Goal: Information Seeking & Learning: Find specific fact

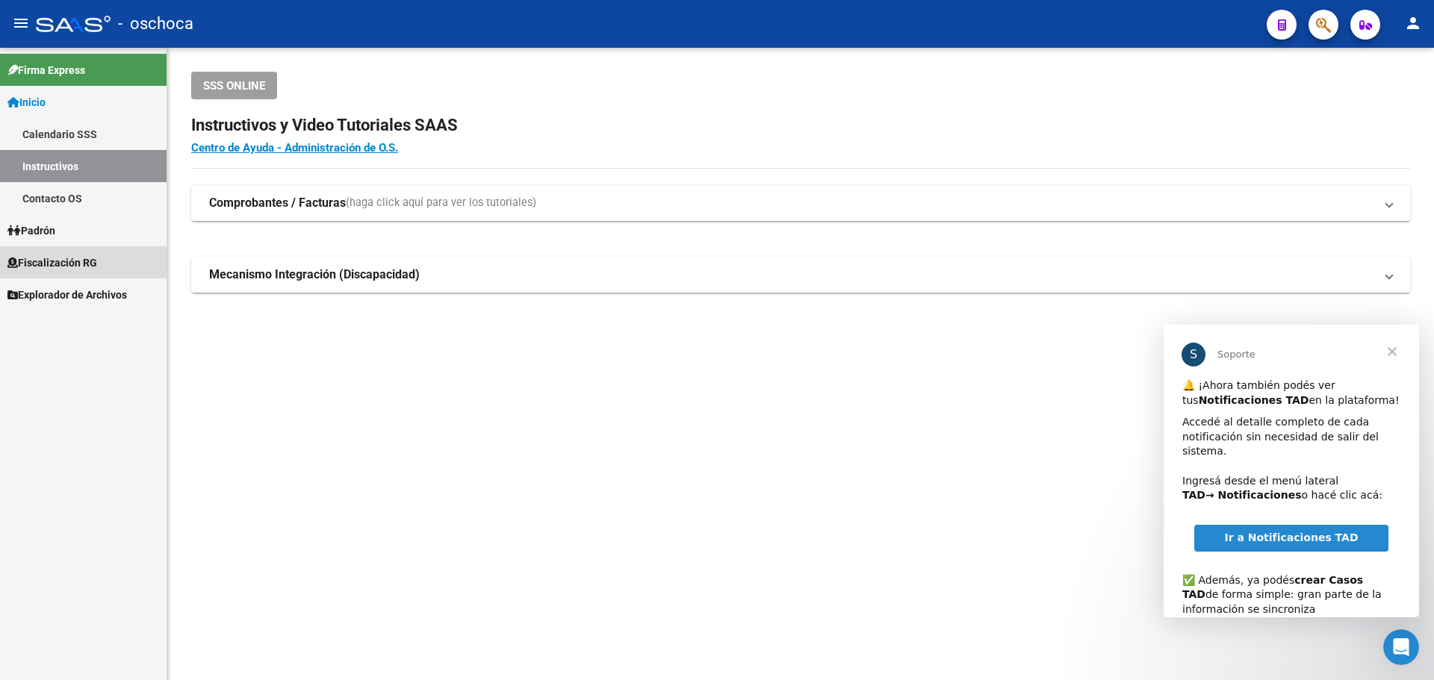
click at [62, 255] on span "Fiscalización RG" at bounding box center [52, 263] width 90 height 16
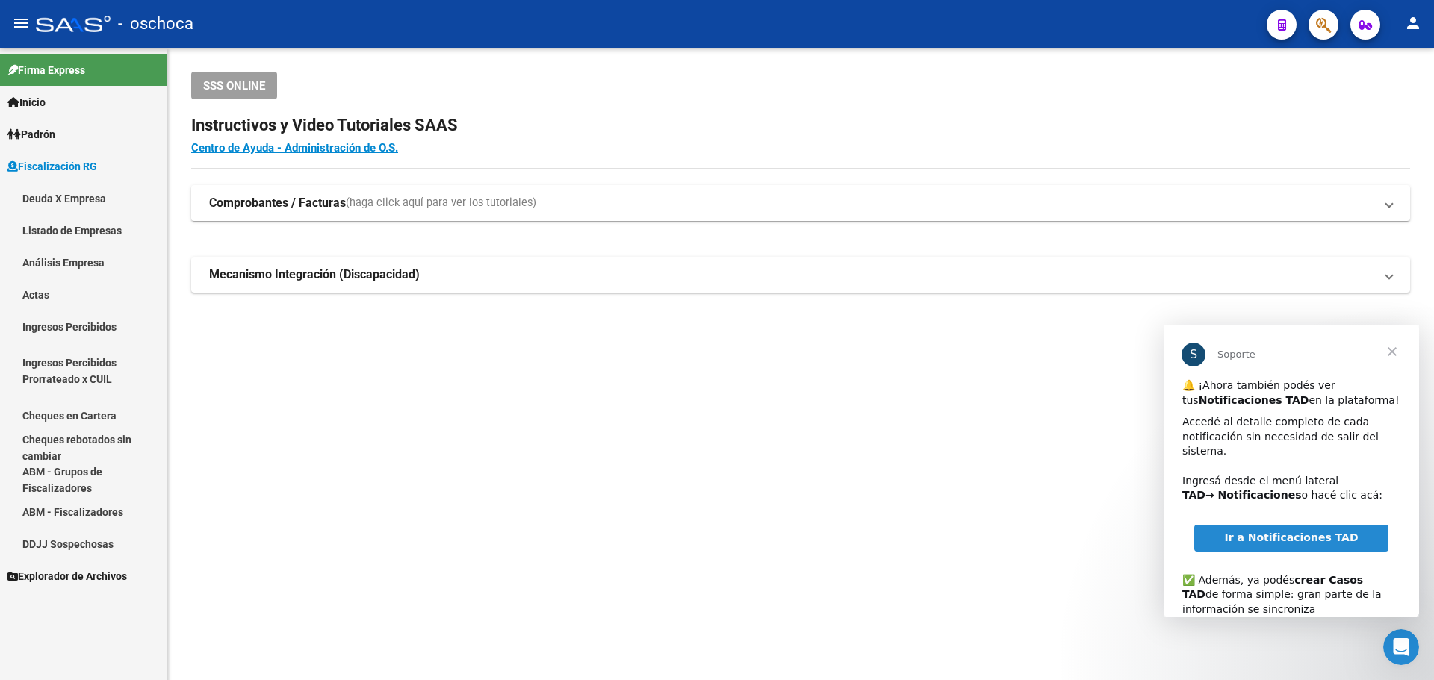
click at [26, 255] on link "Análisis Empresa" at bounding box center [83, 262] width 167 height 32
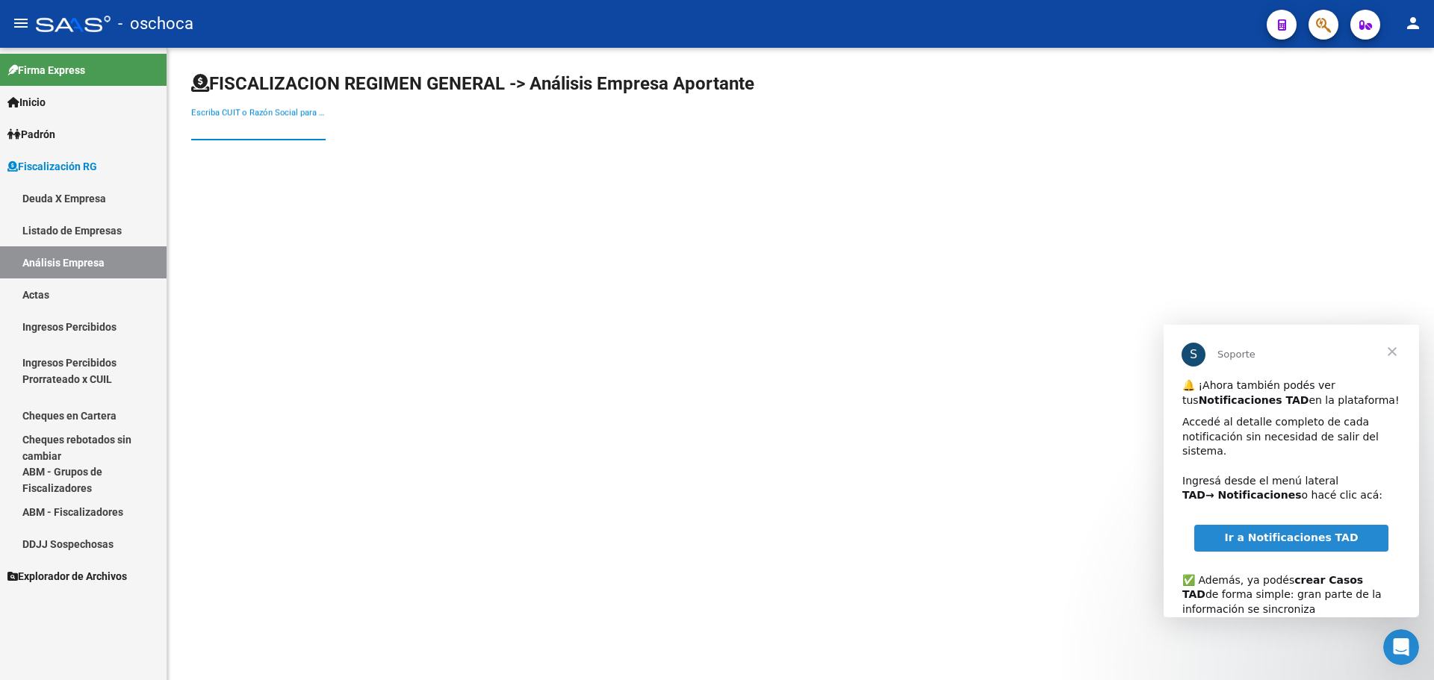
click at [250, 127] on input "Escriba CUIT o Razón Social para buscar" at bounding box center [258, 128] width 134 height 13
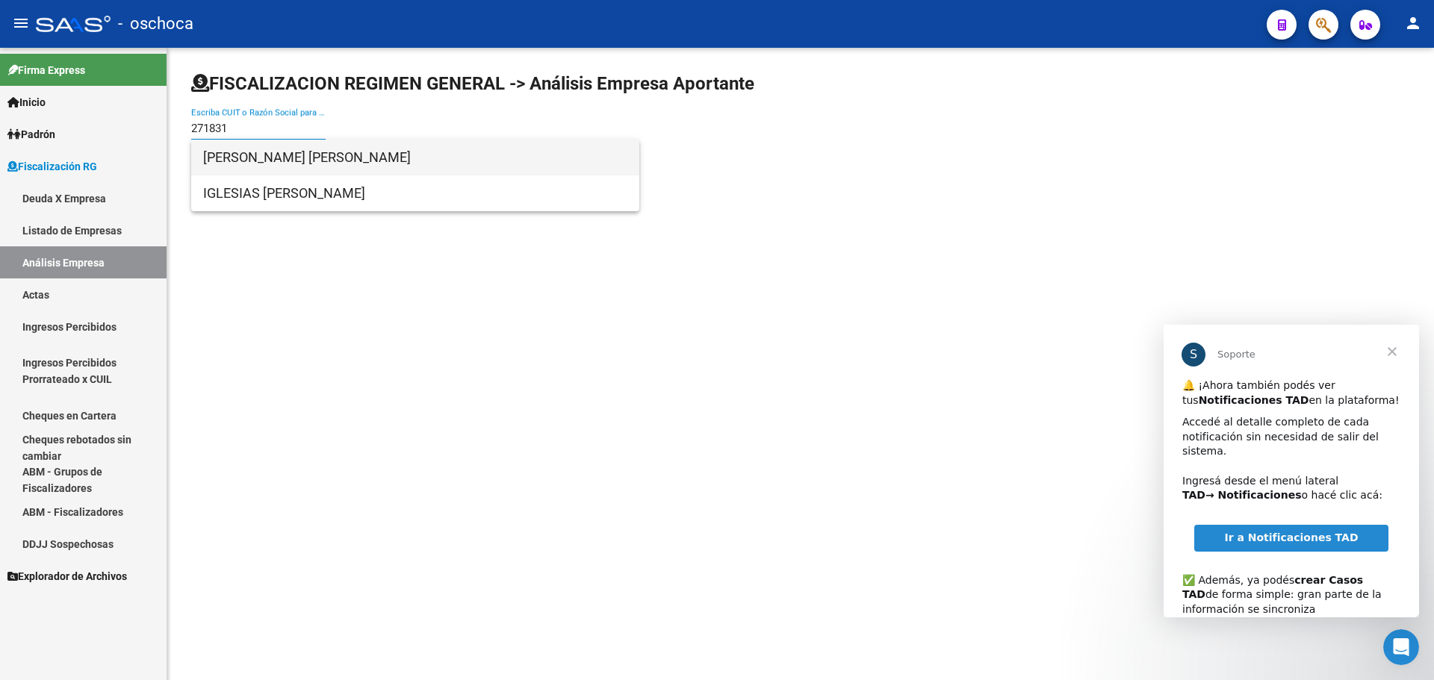
type input "271831"
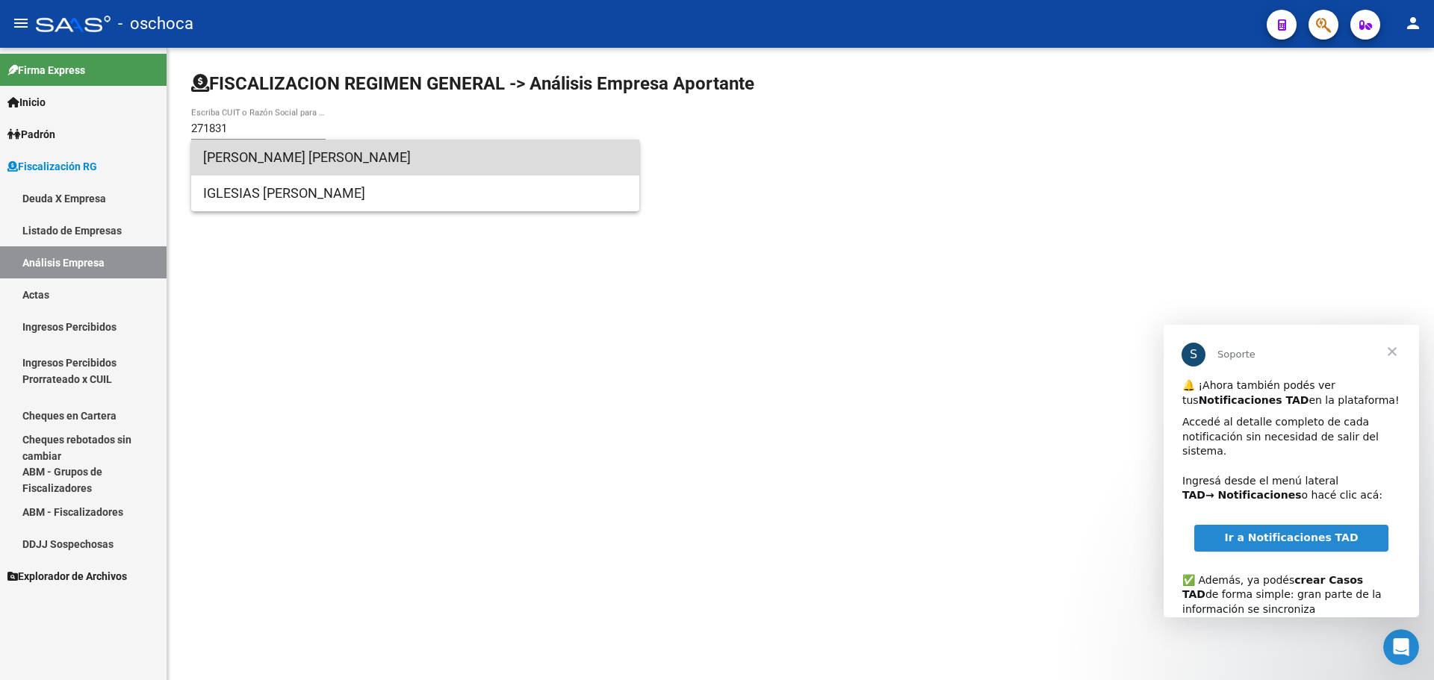
click at [285, 158] on span "[PERSON_NAME] [PERSON_NAME]" at bounding box center [415, 158] width 424 height 36
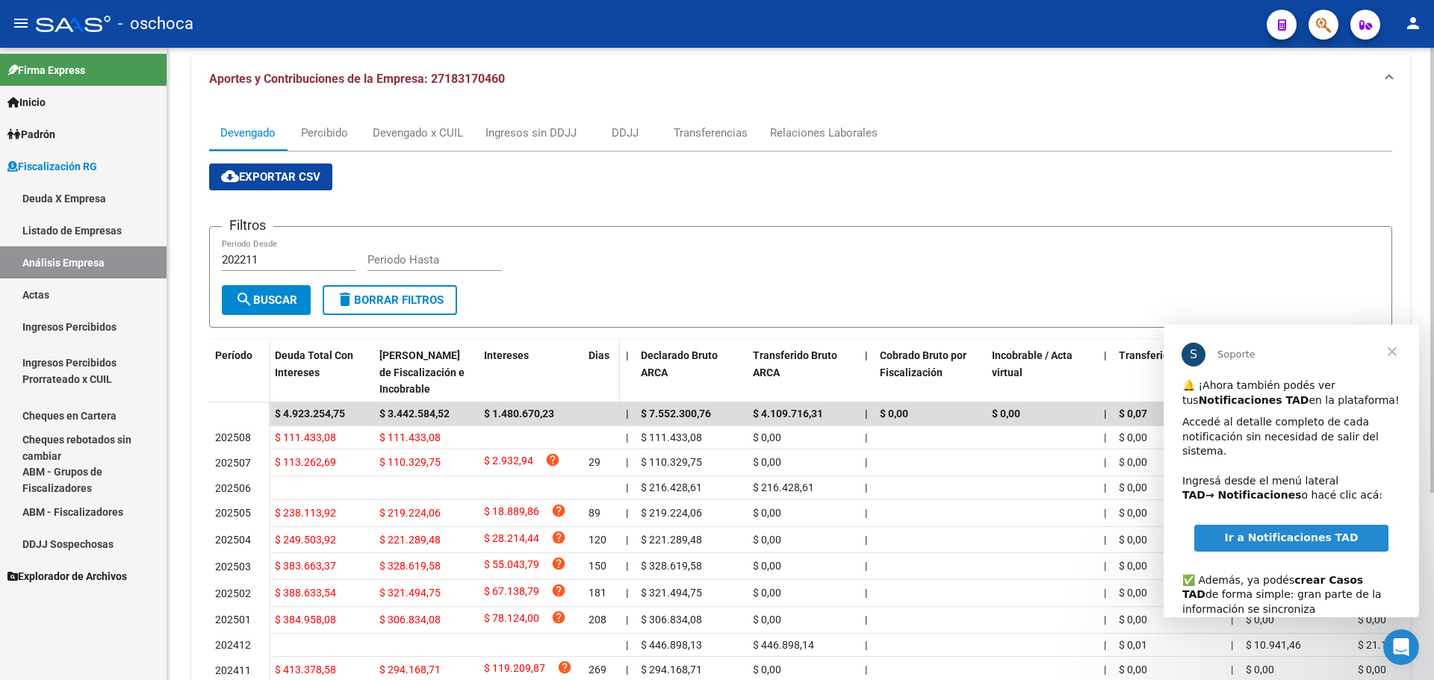
scroll to position [149, 0]
click at [1392, 347] on span "Cerrar" at bounding box center [1392, 352] width 54 height 54
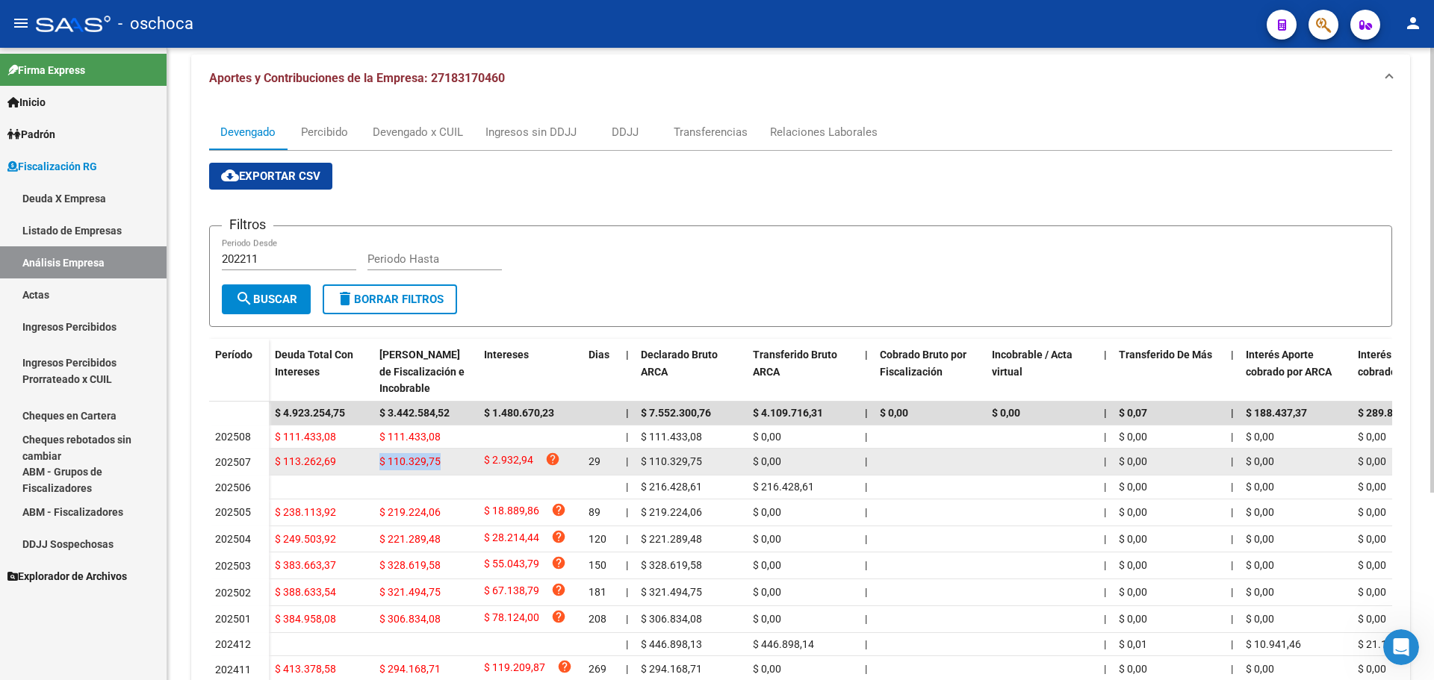
drag, startPoint x: 438, startPoint y: 463, endPoint x: 378, endPoint y: 474, distance: 61.4
click at [378, 474] on datatable-body-cell "$ 110.329,75" at bounding box center [425, 462] width 105 height 26
copy span "$ 110.329,75"
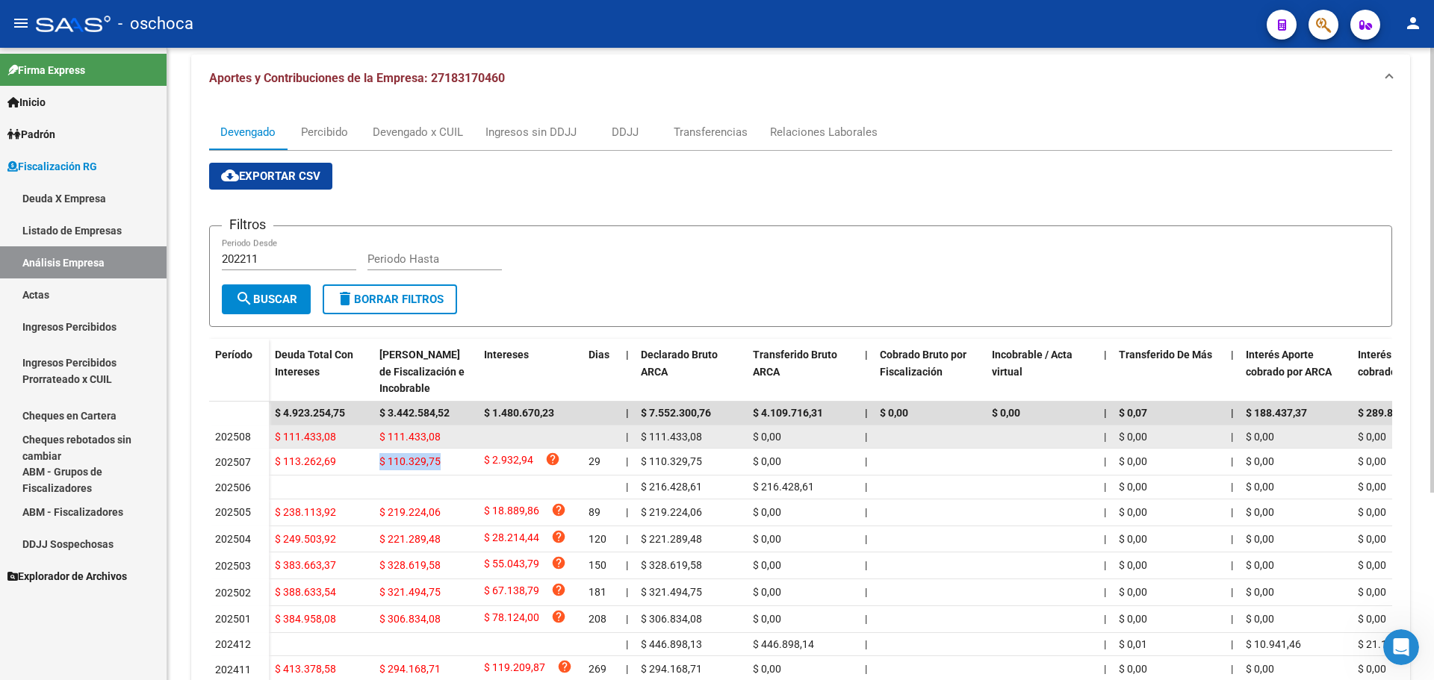
copy span "$ 110.329,75"
click at [422, 439] on span "$ 111.433,08" at bounding box center [409, 437] width 61 height 12
drag, startPoint x: 441, startPoint y: 436, endPoint x: 381, endPoint y: 444, distance: 60.3
click at [381, 444] on div "$ 111.433,08" at bounding box center [425, 437] width 93 height 17
copy span "$ 111.433,08"
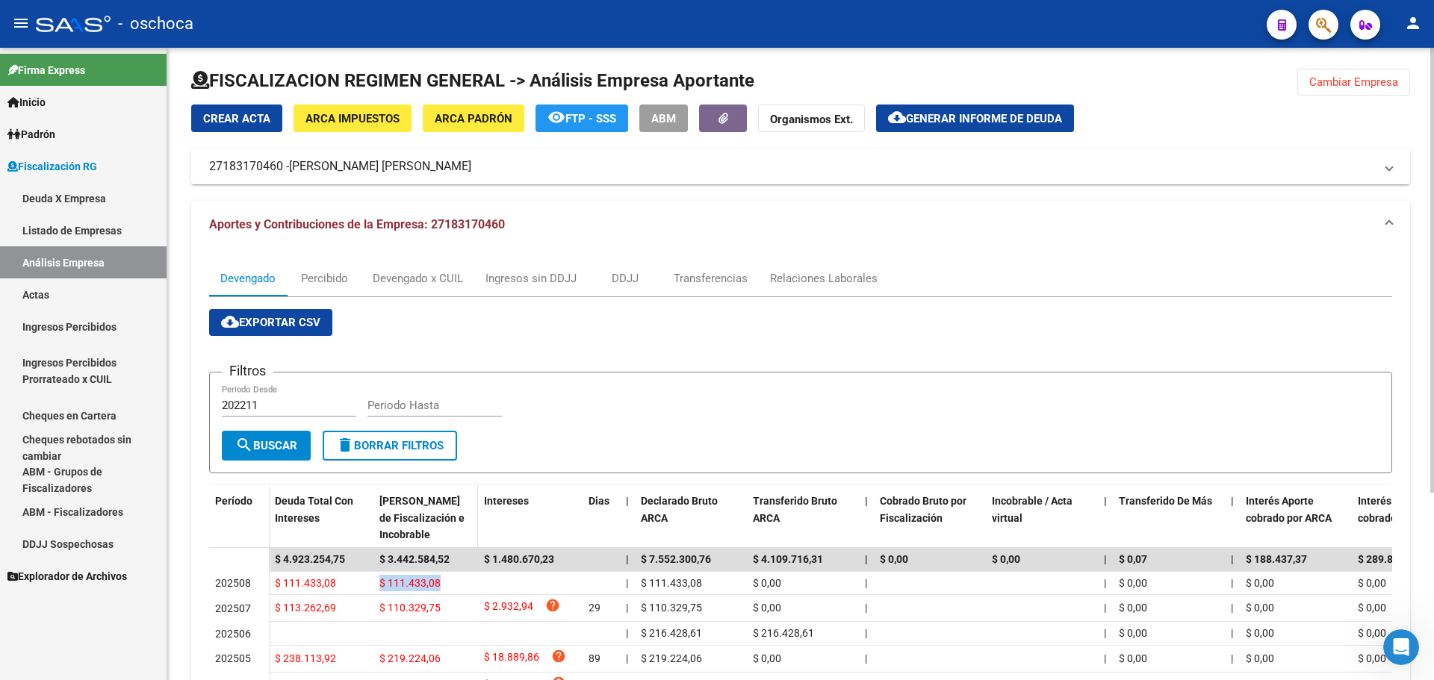
scroll to position [0, 0]
